Goal: Check status: Check status

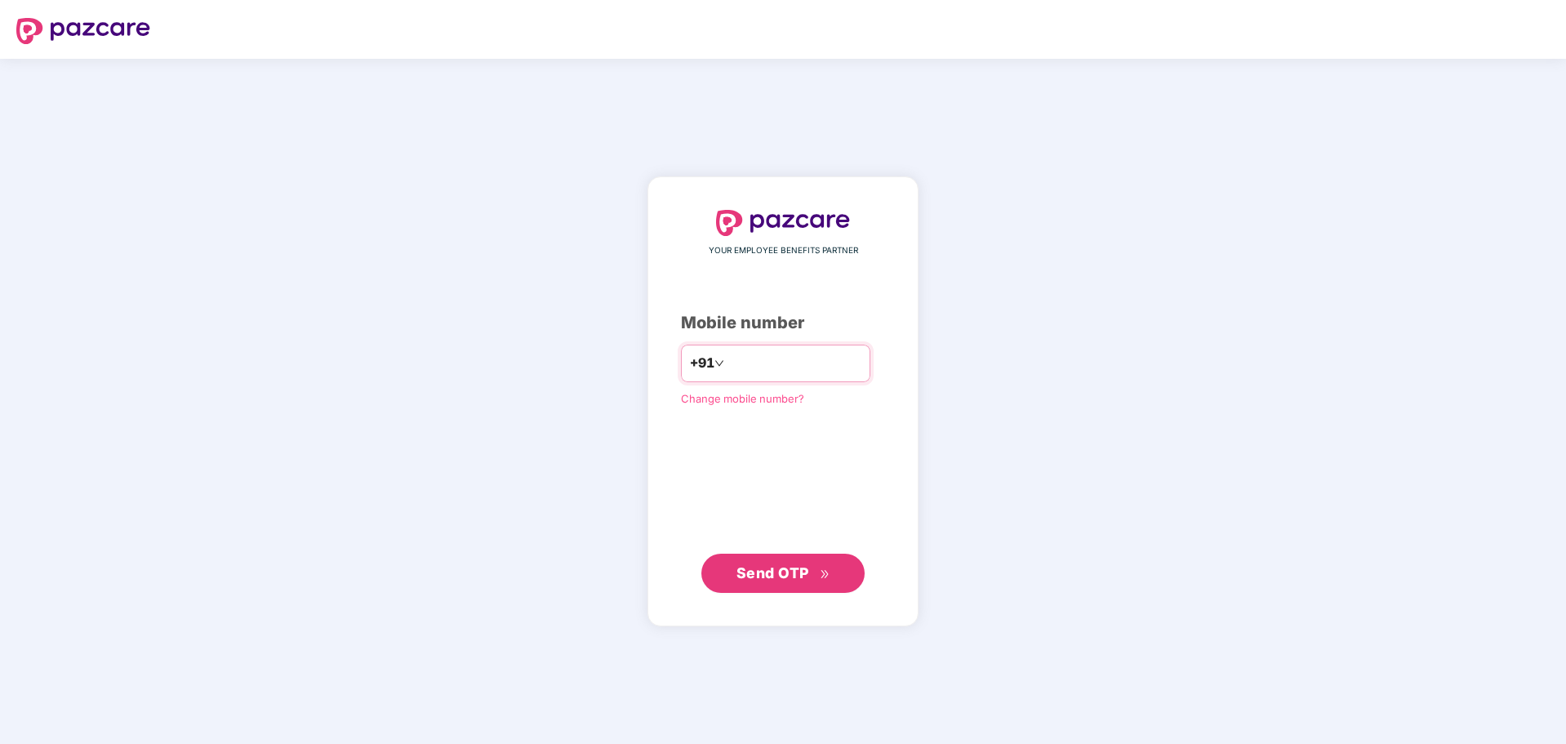
click at [733, 358] on input "number" at bounding box center [795, 363] width 134 height 26
type input "**********"
click at [797, 560] on button "Send OTP" at bounding box center [782, 573] width 163 height 39
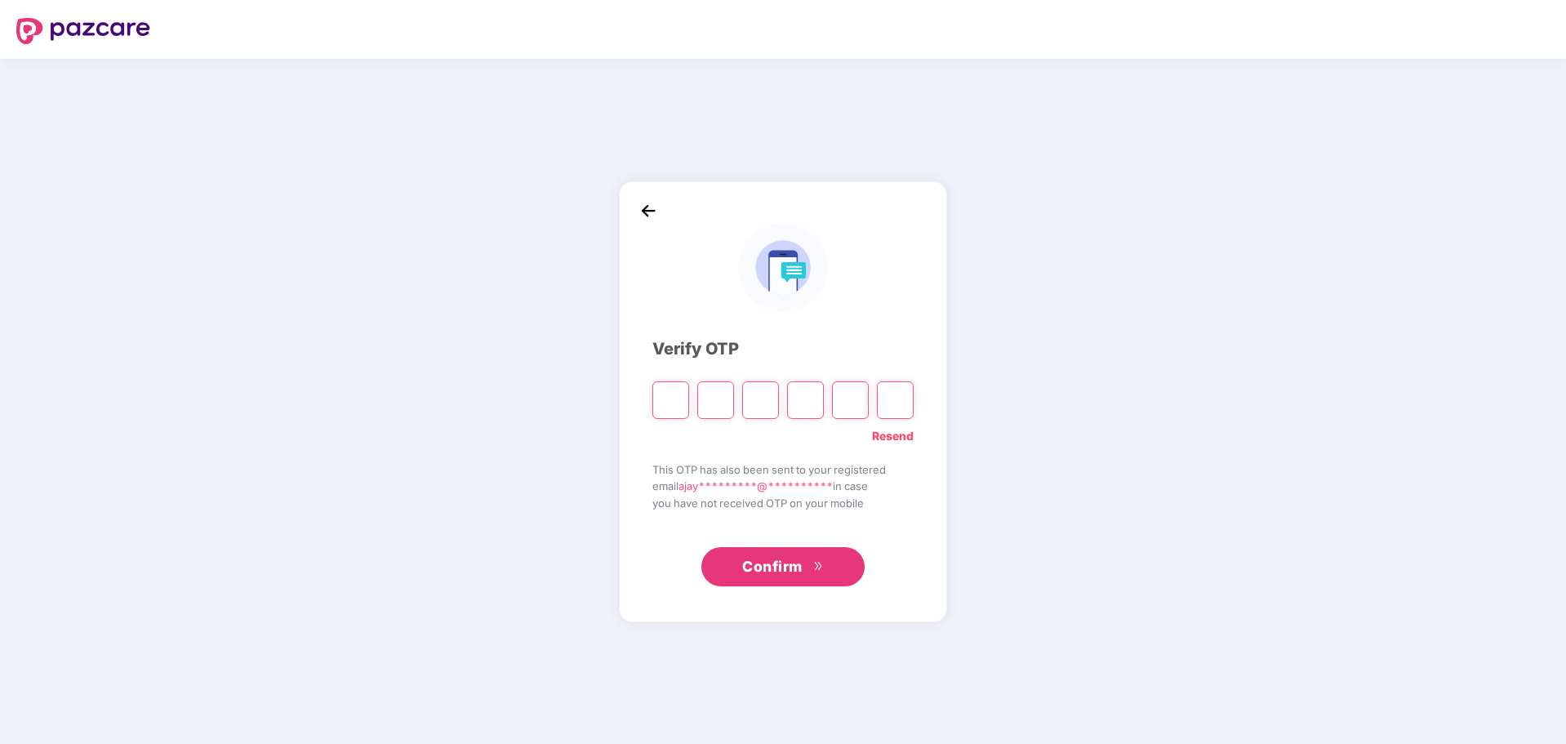
type input "*"
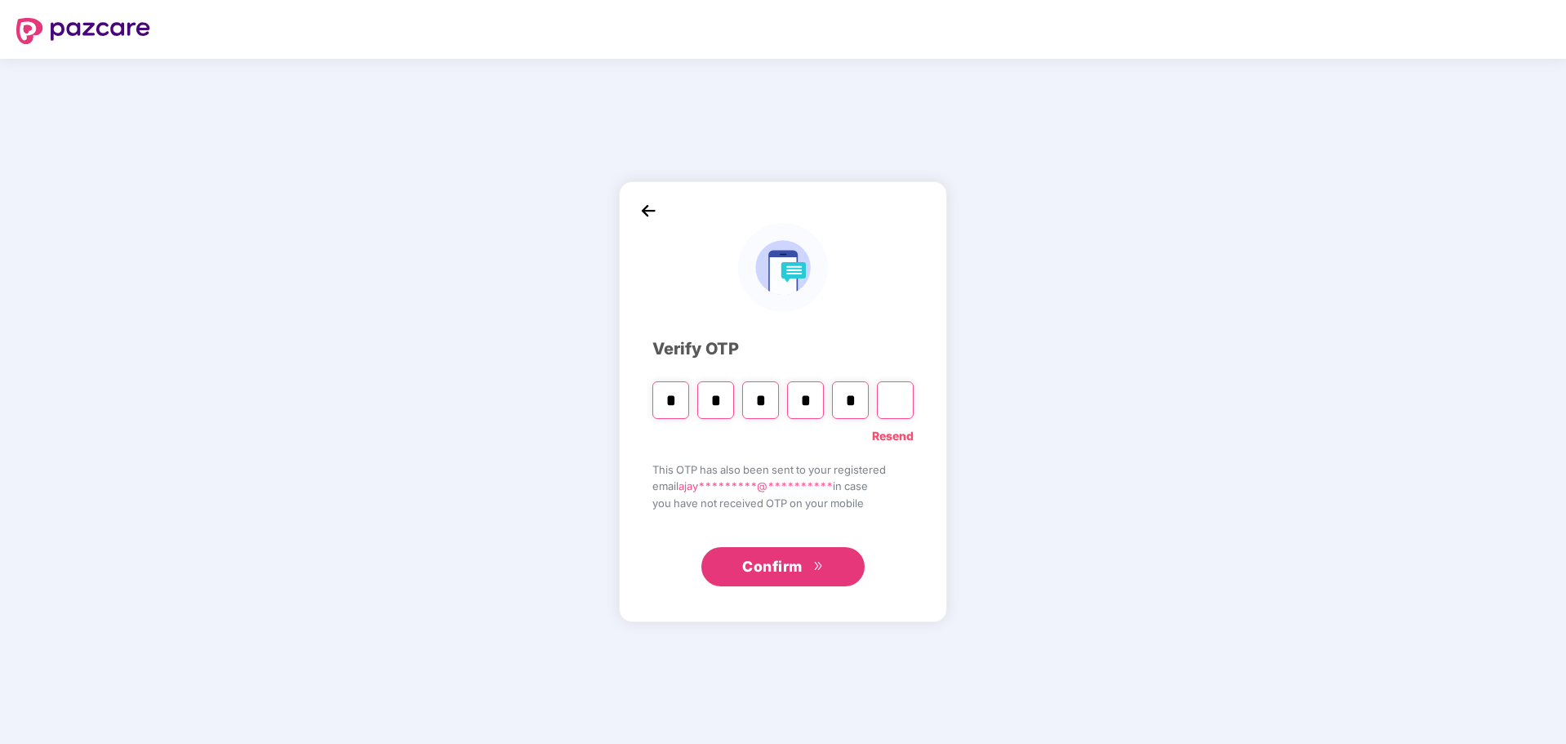
type input "*"
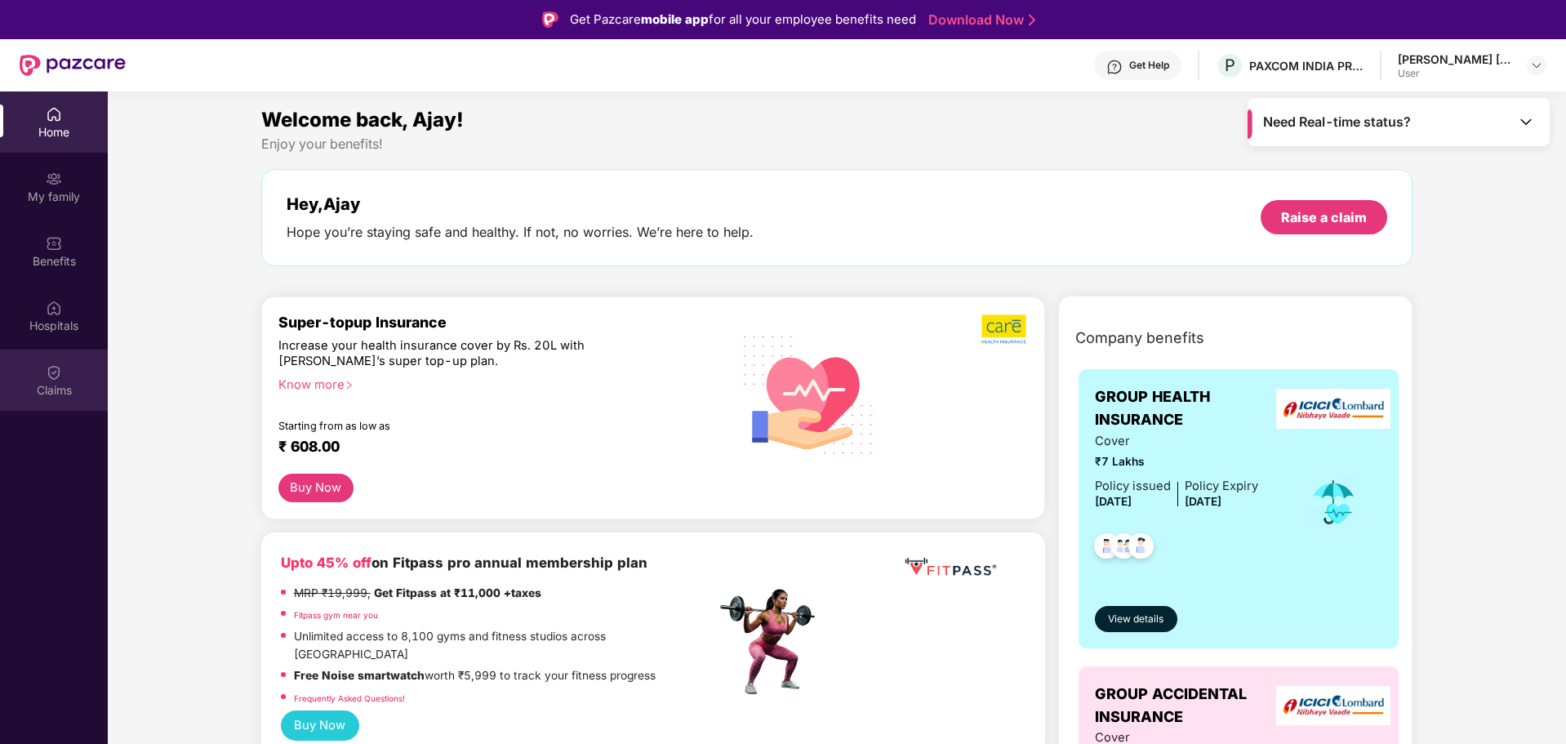
click at [68, 375] on div "Claims" at bounding box center [54, 380] width 108 height 61
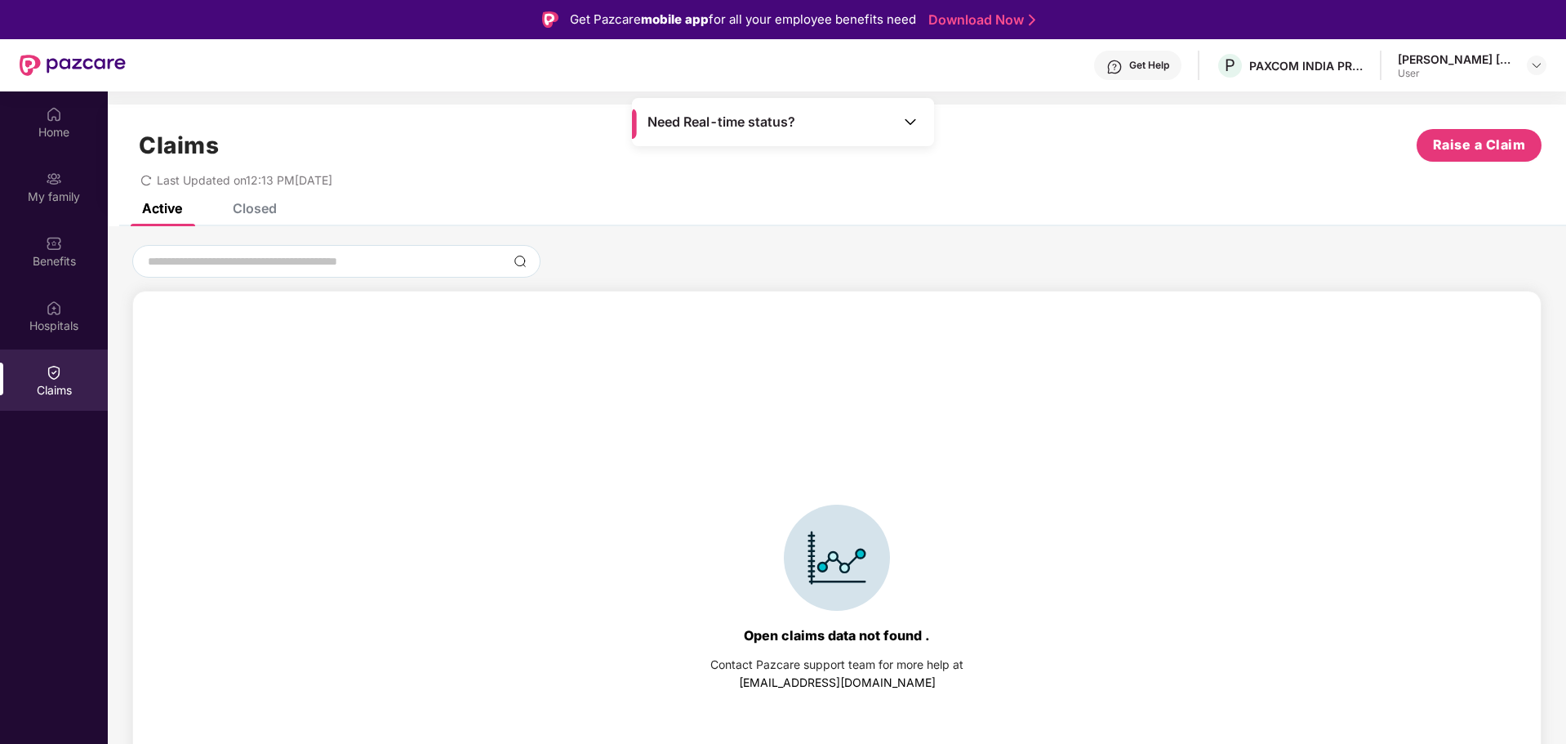
click at [250, 207] on div "Closed" at bounding box center [255, 208] width 44 height 16
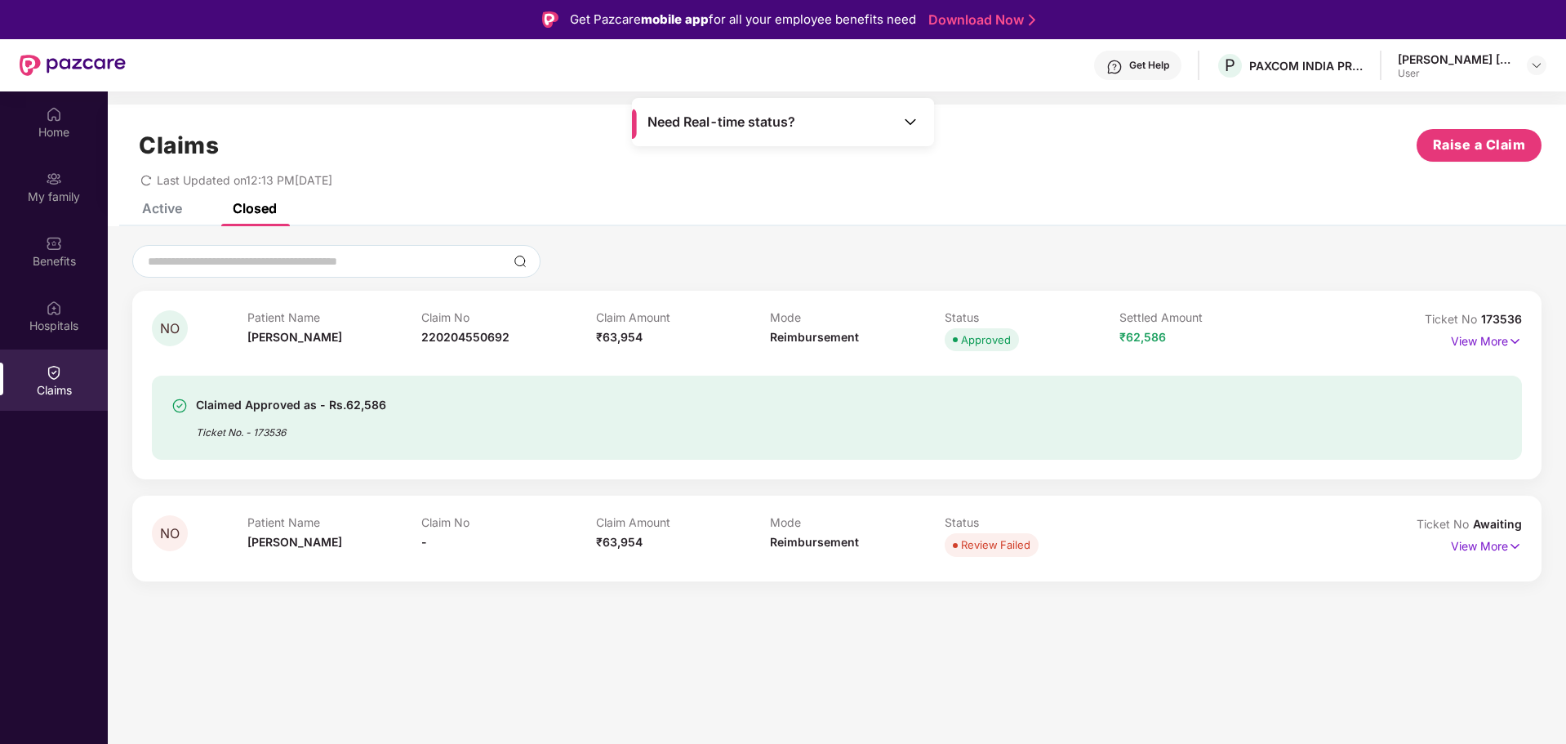
click at [1484, 352] on div "View More" at bounding box center [1486, 341] width 71 height 26
click at [1481, 342] on p "View More" at bounding box center [1486, 339] width 71 height 22
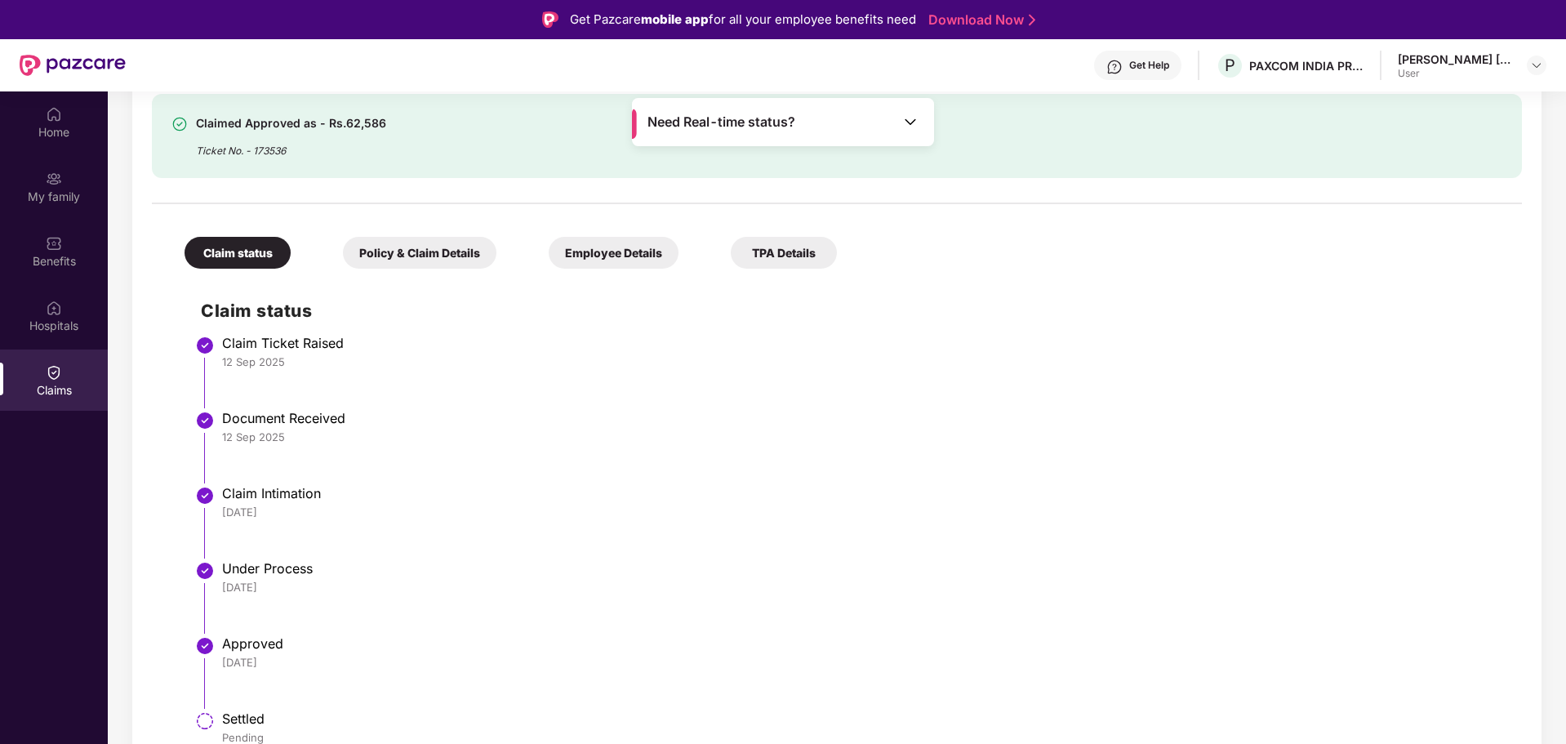
scroll to position [392, 0]
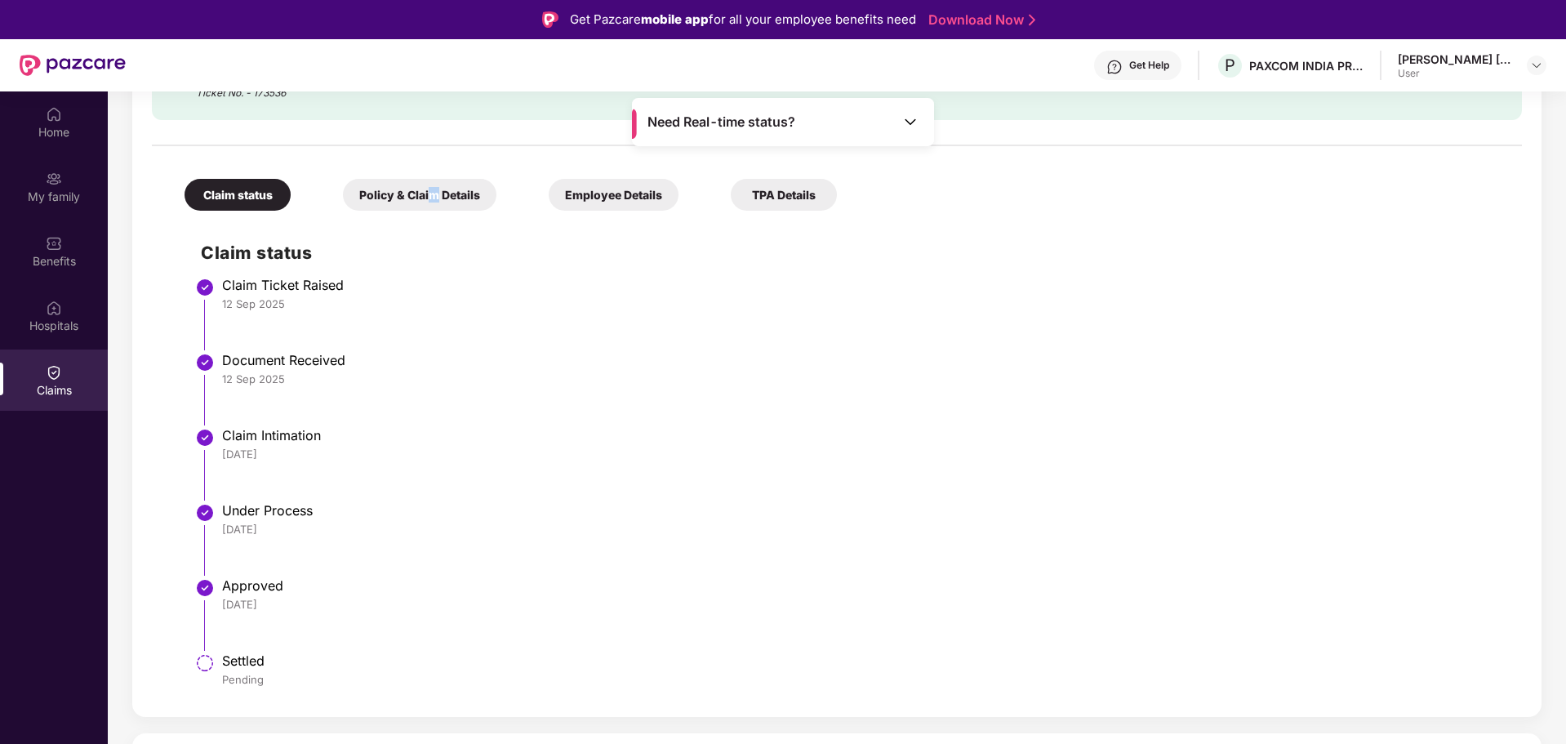
click at [436, 189] on div "Policy & Claim Details" at bounding box center [420, 195] width 154 height 32
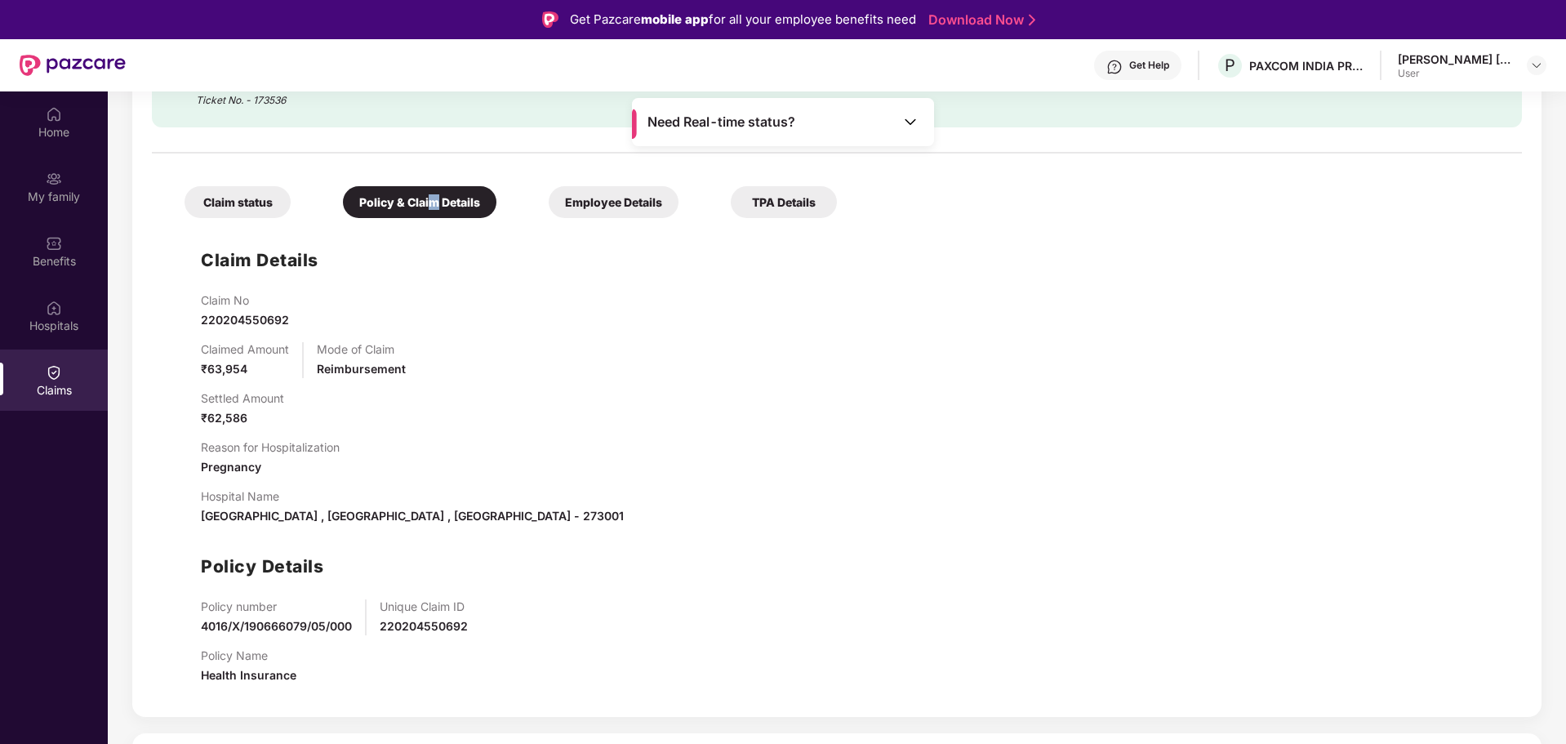
scroll to position [385, 0]
click at [844, 248] on div "Claim Details Claim No 220204550692 Claimed Amount ₹63,954 Mode of Claim Reimbu…" at bounding box center [837, 461] width 1338 height 471
click at [602, 205] on div "Employee Details" at bounding box center [614, 202] width 130 height 32
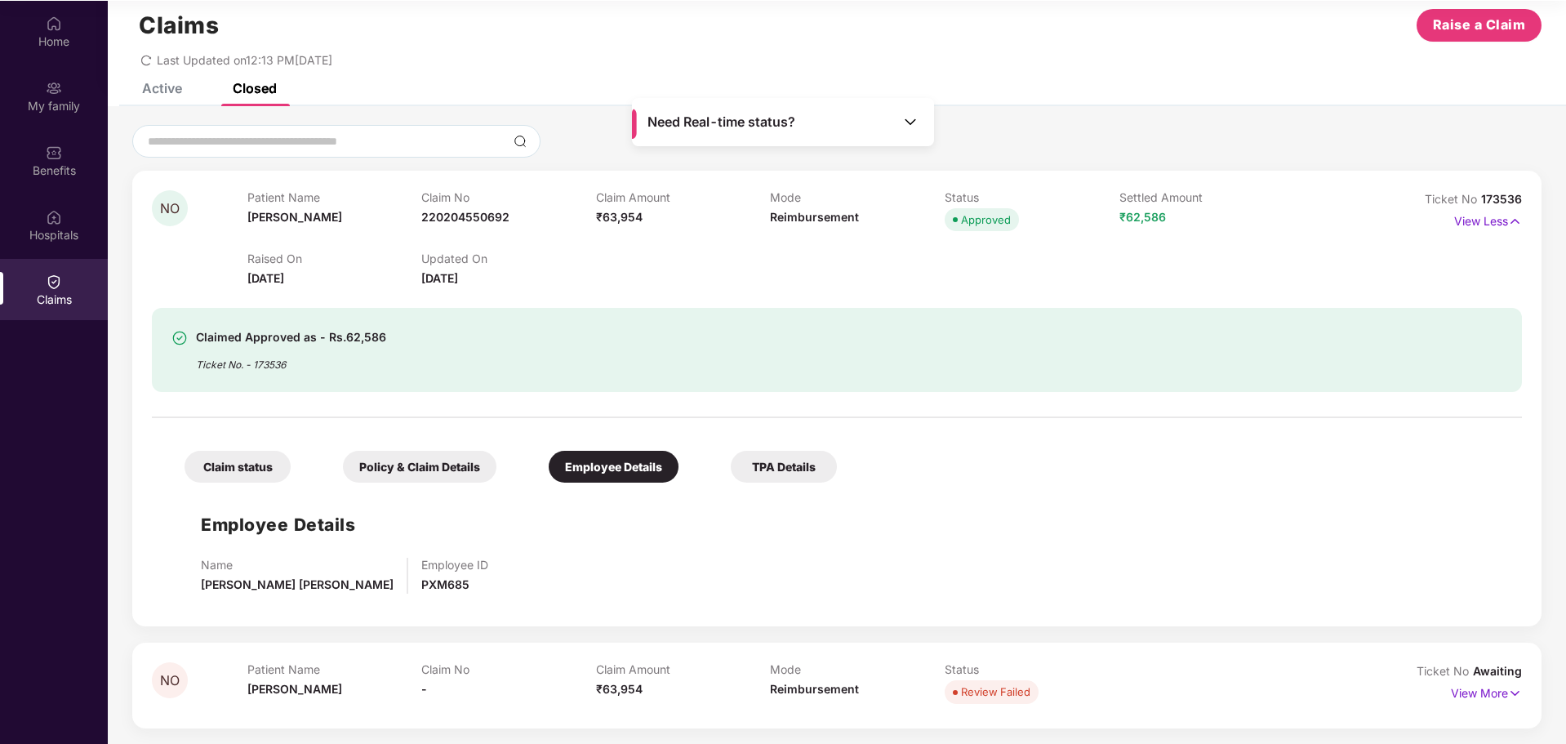
scroll to position [91, 0]
click at [772, 449] on div "Claim status Policy & Claim Details Employee Details TPA Details" at bounding box center [502, 458] width 669 height 48
click at [773, 456] on div "TPA Details" at bounding box center [784, 466] width 106 height 32
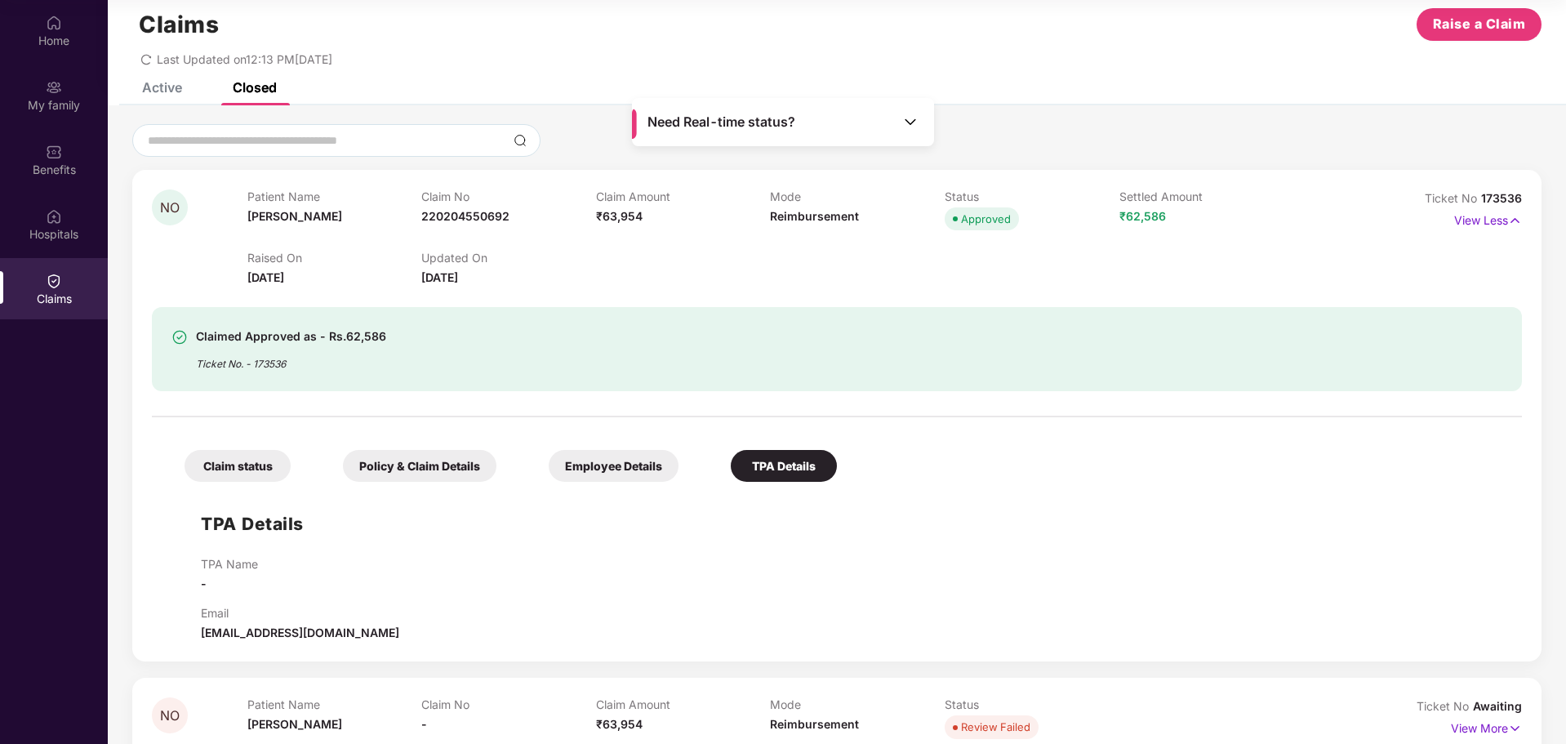
scroll to position [65, 0]
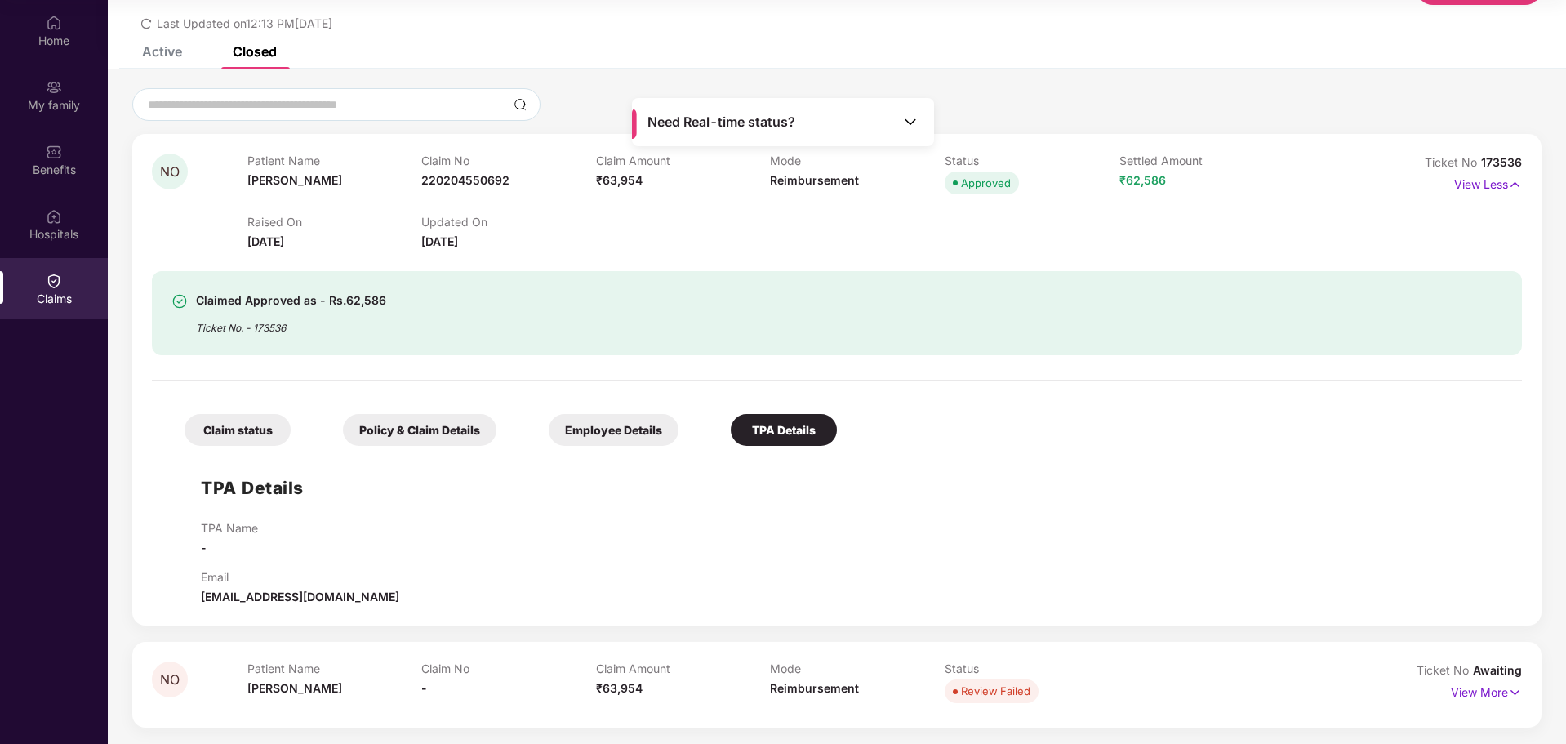
click at [250, 430] on div "Claim status" at bounding box center [238, 430] width 106 height 32
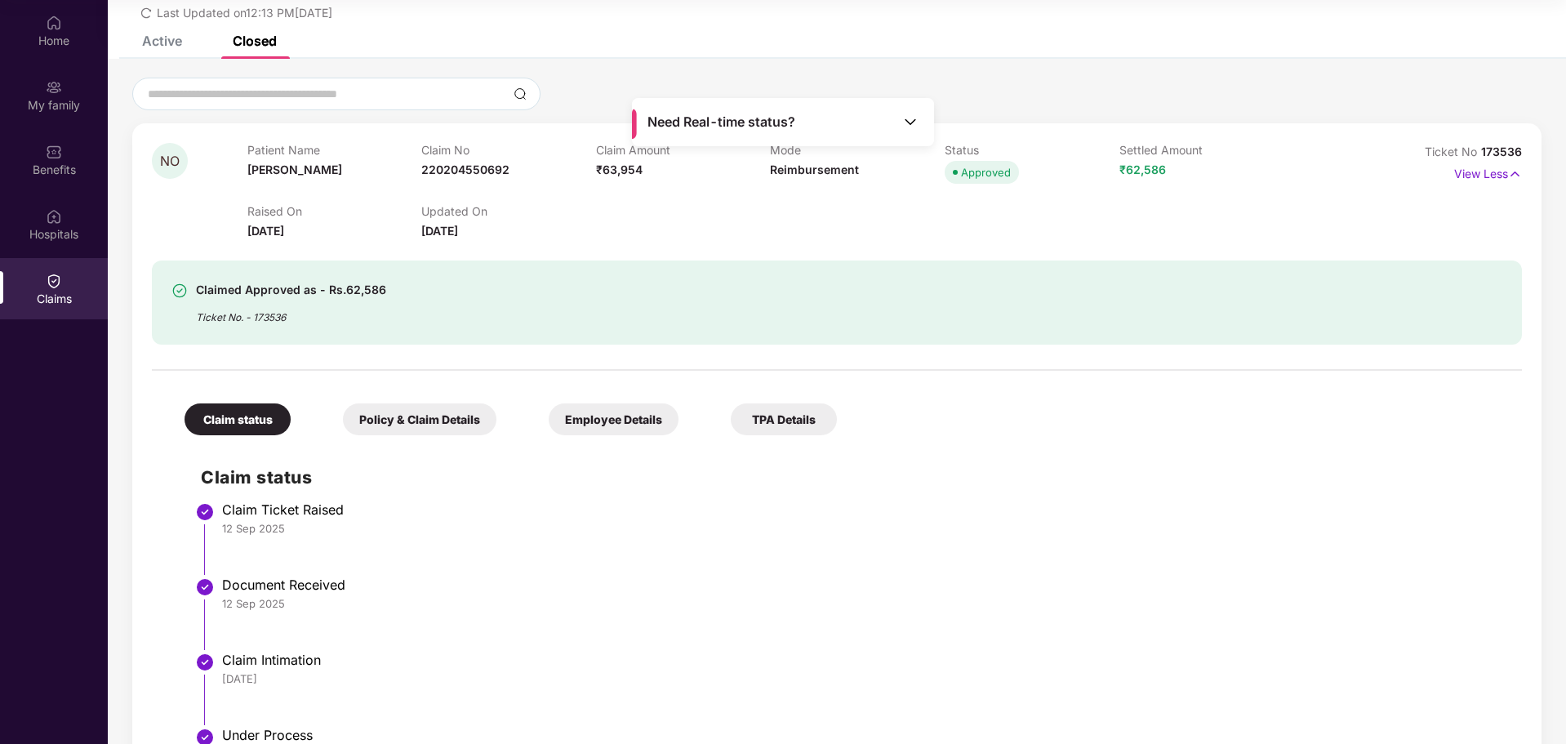
scroll to position [0, 0]
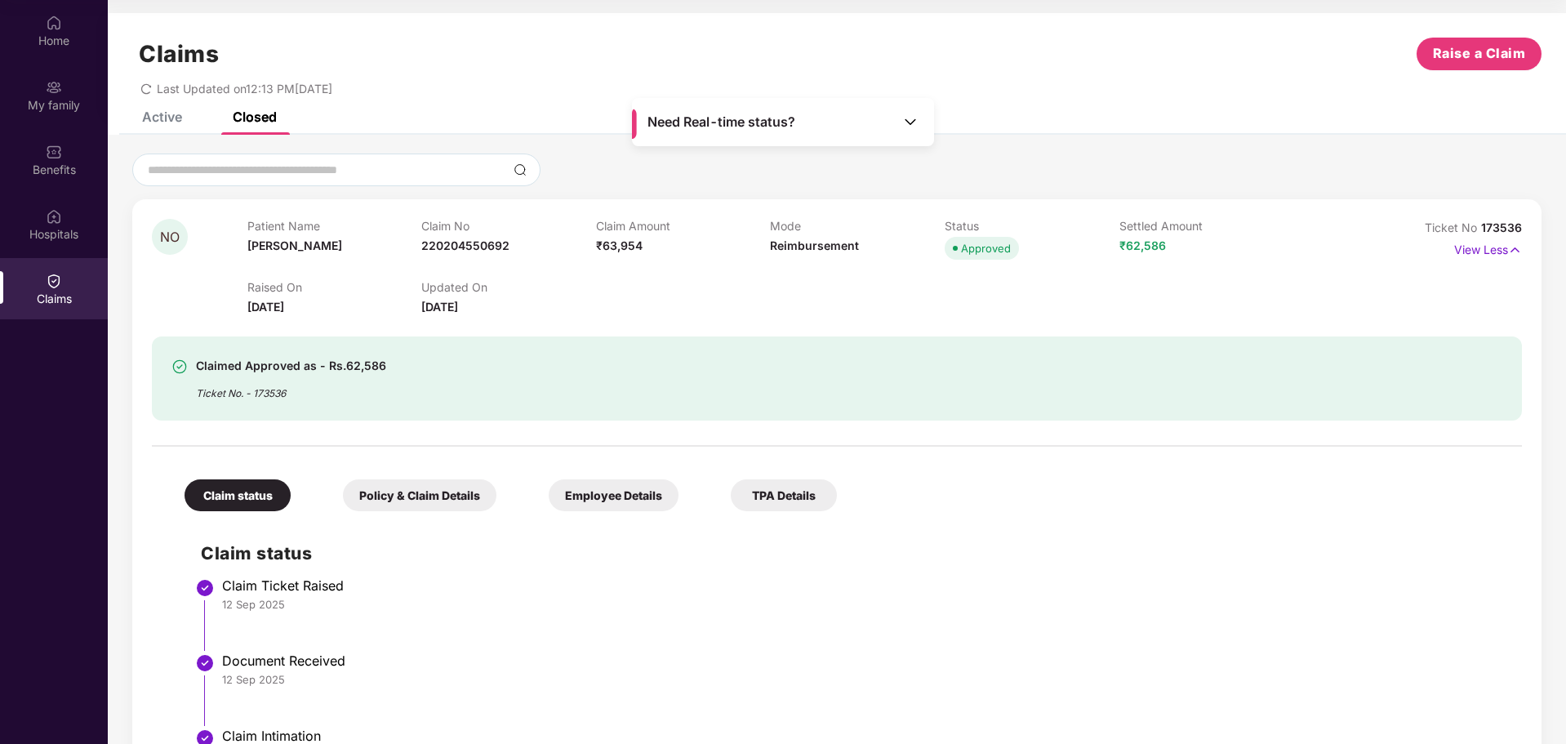
click at [142, 90] on icon "redo" at bounding box center [146, 88] width 10 height 11
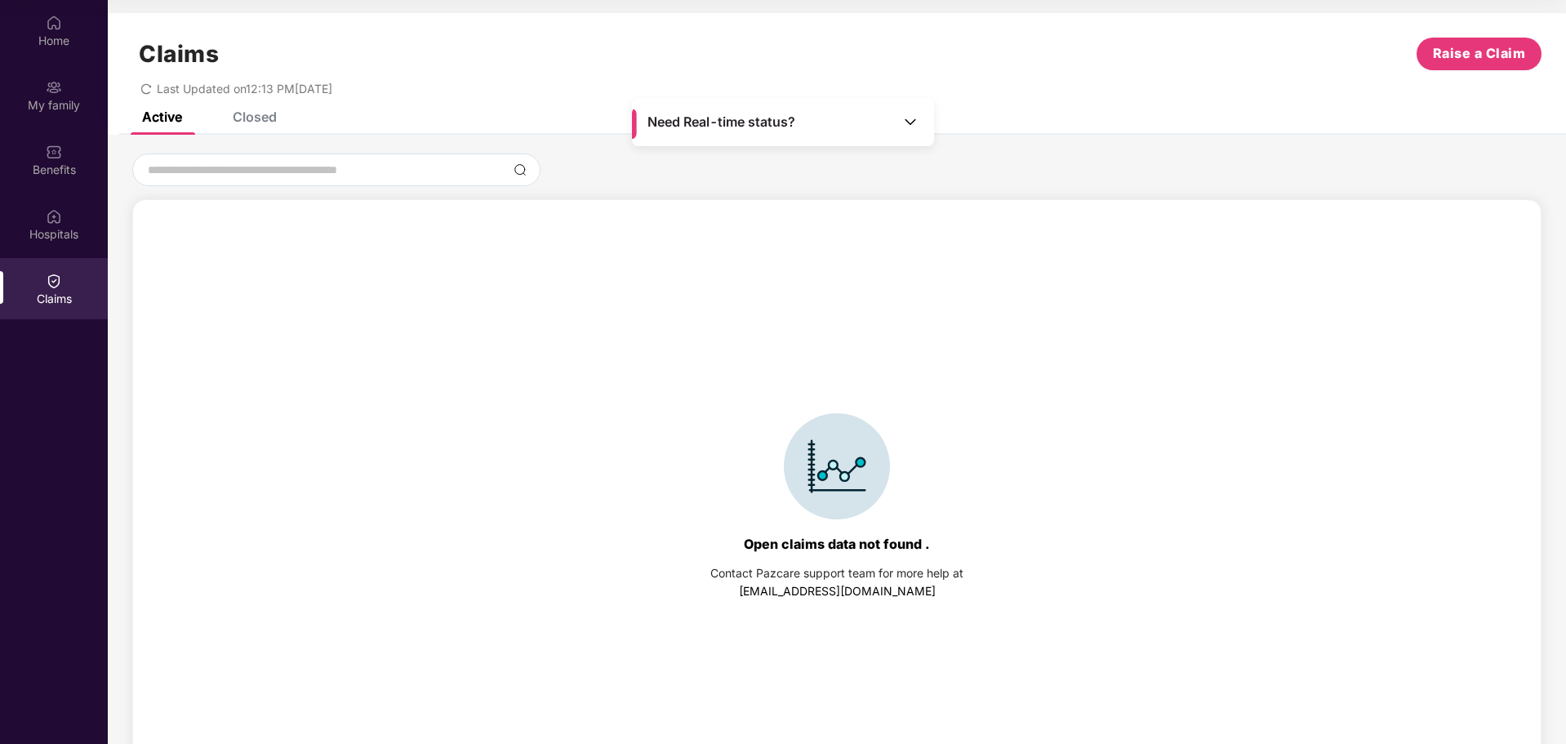
click at [261, 113] on div "Closed" at bounding box center [255, 117] width 44 height 16
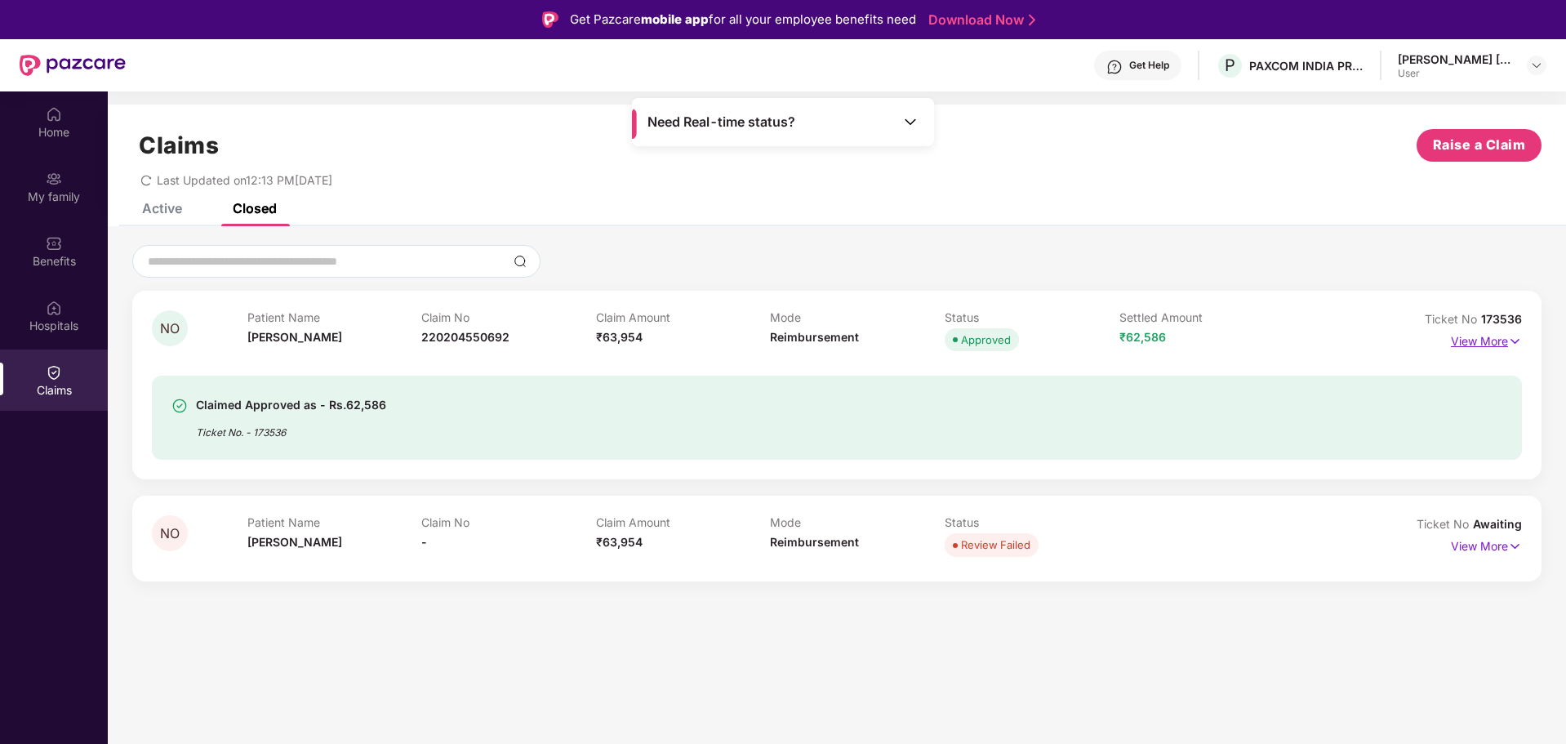
click at [1488, 336] on p "View More" at bounding box center [1486, 339] width 71 height 22
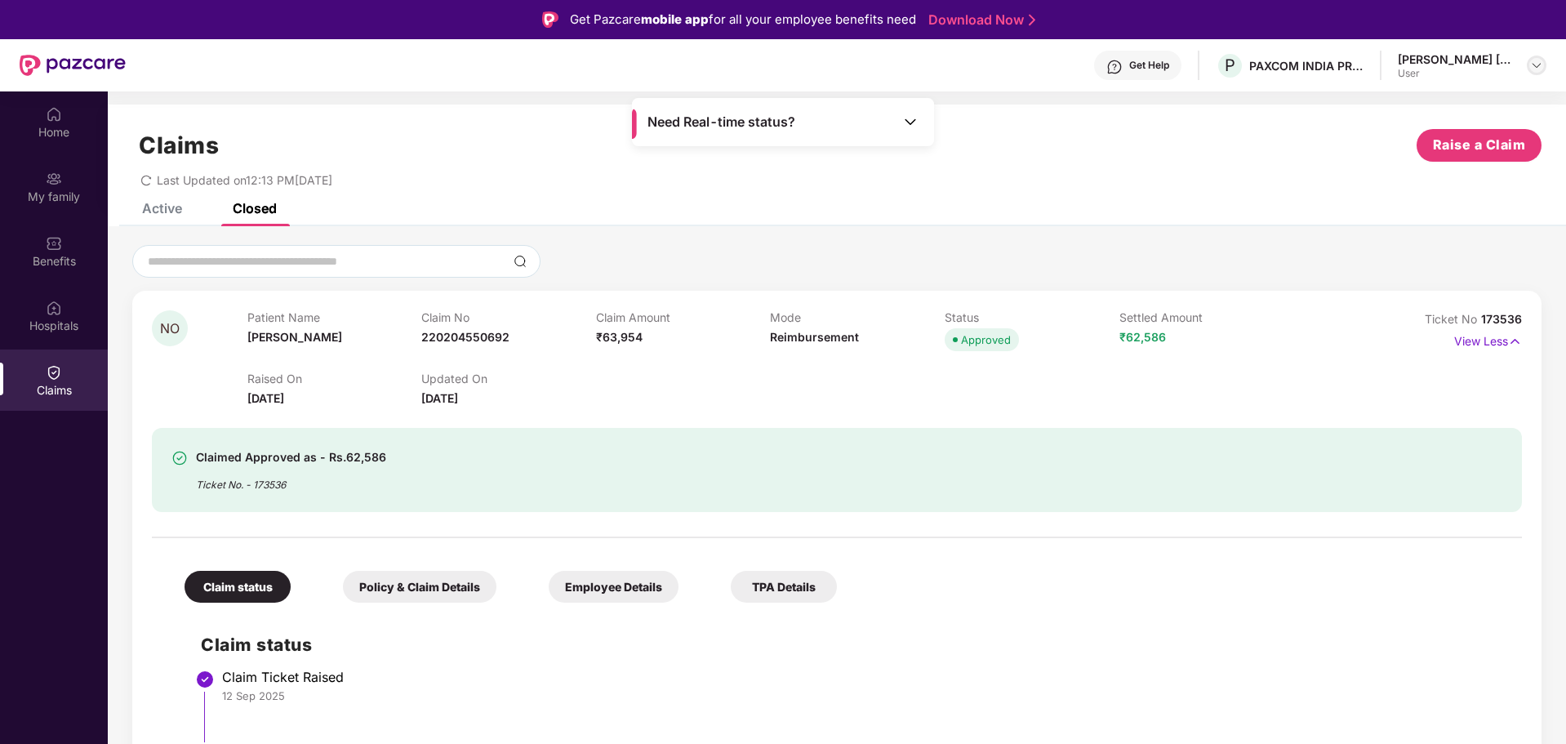
click at [1538, 70] on img at bounding box center [1536, 65] width 13 height 13
click at [1382, 100] on div "Logout" at bounding box center [1460, 104] width 212 height 32
